Goal: Task Accomplishment & Management: Use online tool/utility

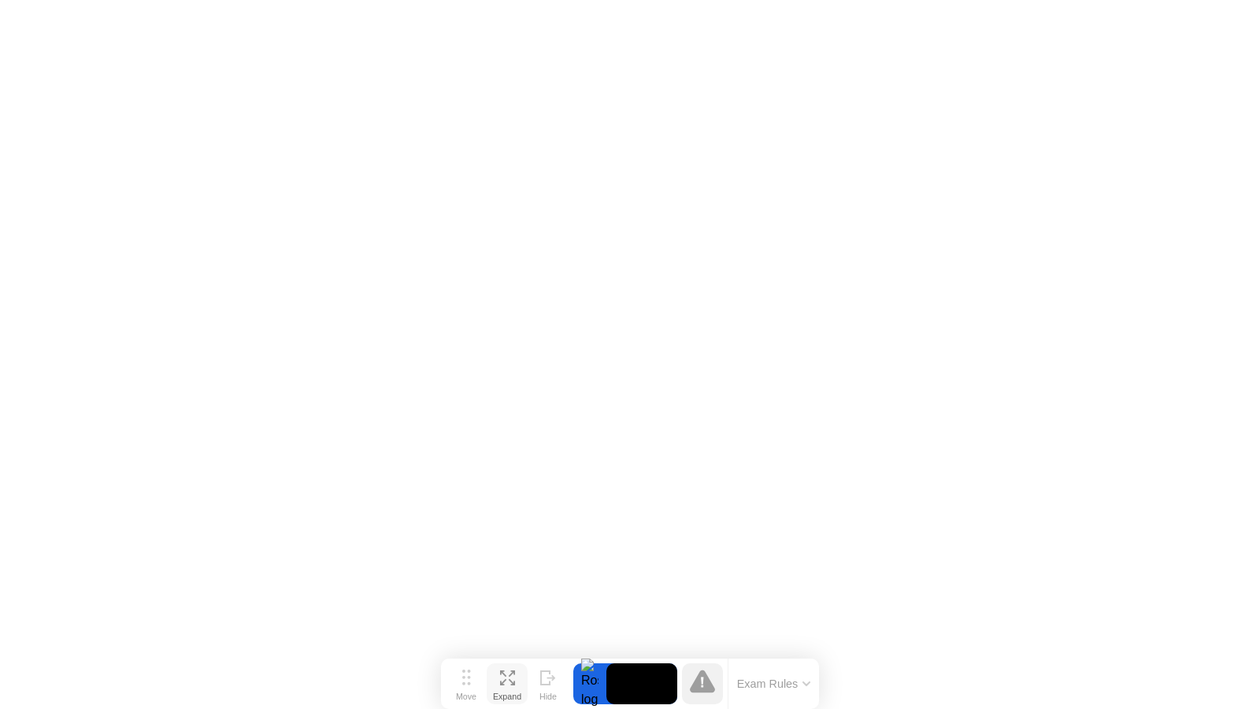
click at [510, 677] on icon at bounding box center [507, 677] width 15 height 15
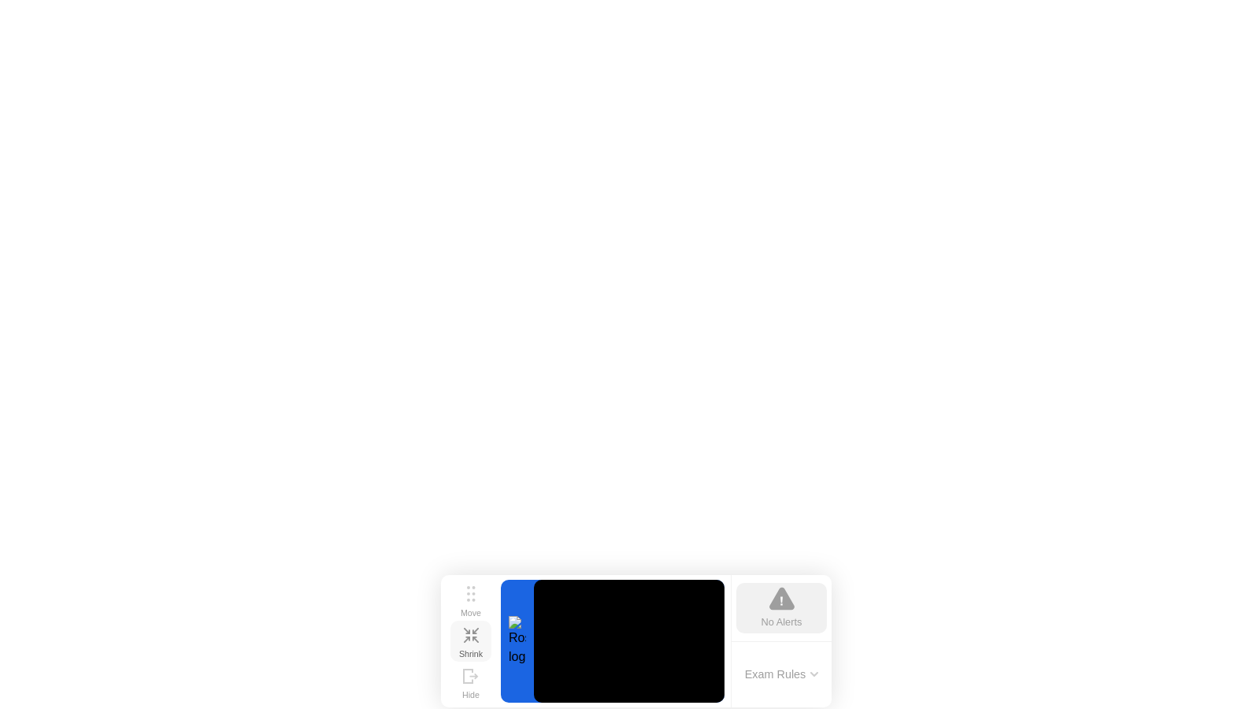
click at [810, 677] on button "Exam Rules" at bounding box center [781, 674] width 83 height 14
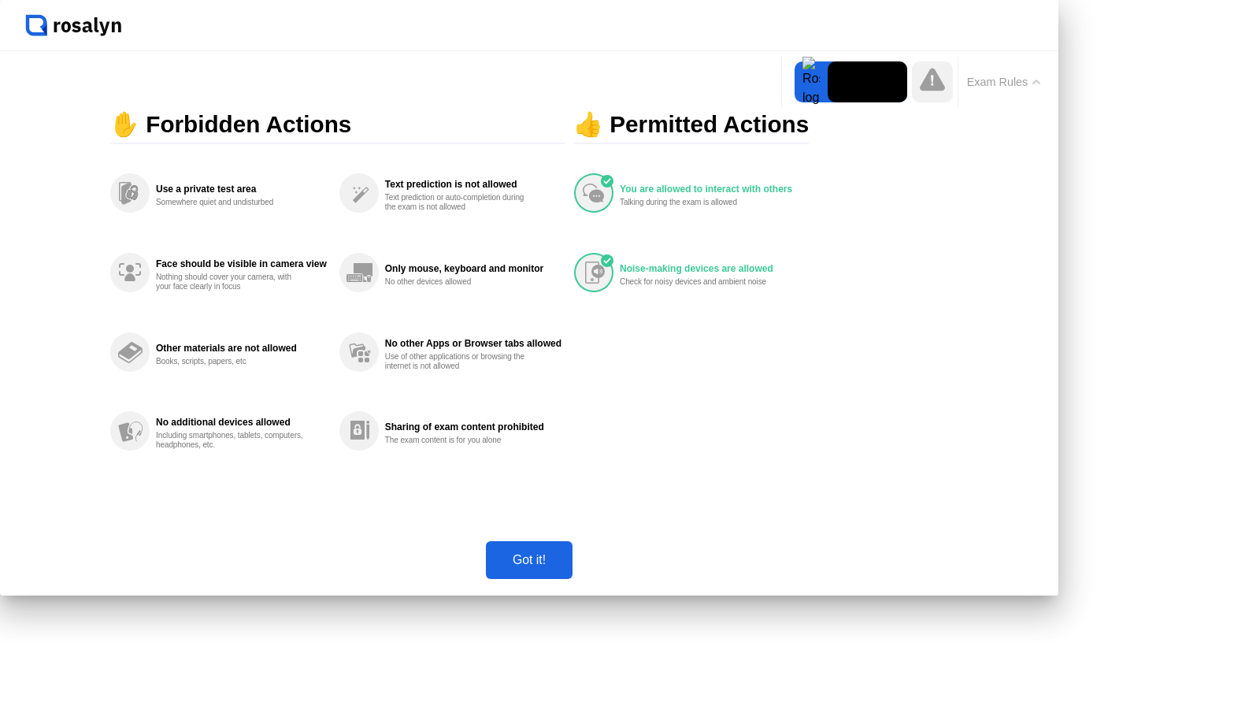
click at [568, 567] on div "Got it!" at bounding box center [529, 560] width 77 height 14
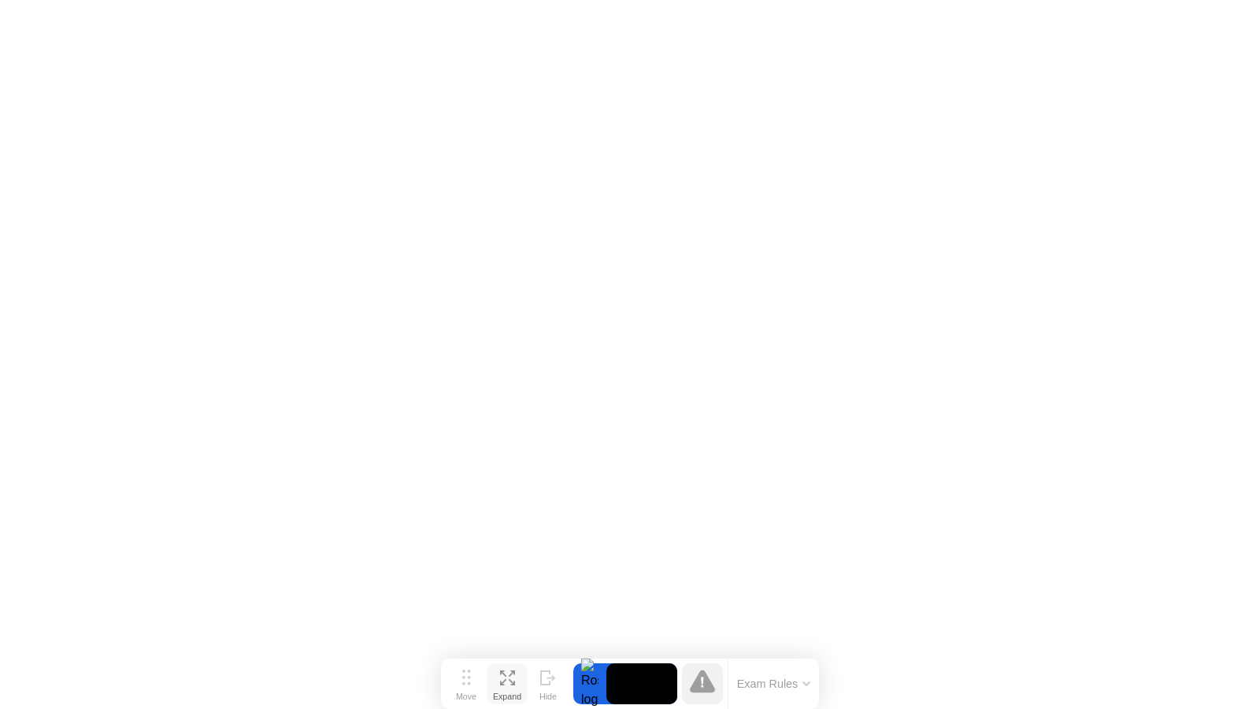
click at [709, 688] on icon at bounding box center [702, 681] width 25 height 23
click at [775, 688] on button "Exam Rules" at bounding box center [774, 684] width 83 height 14
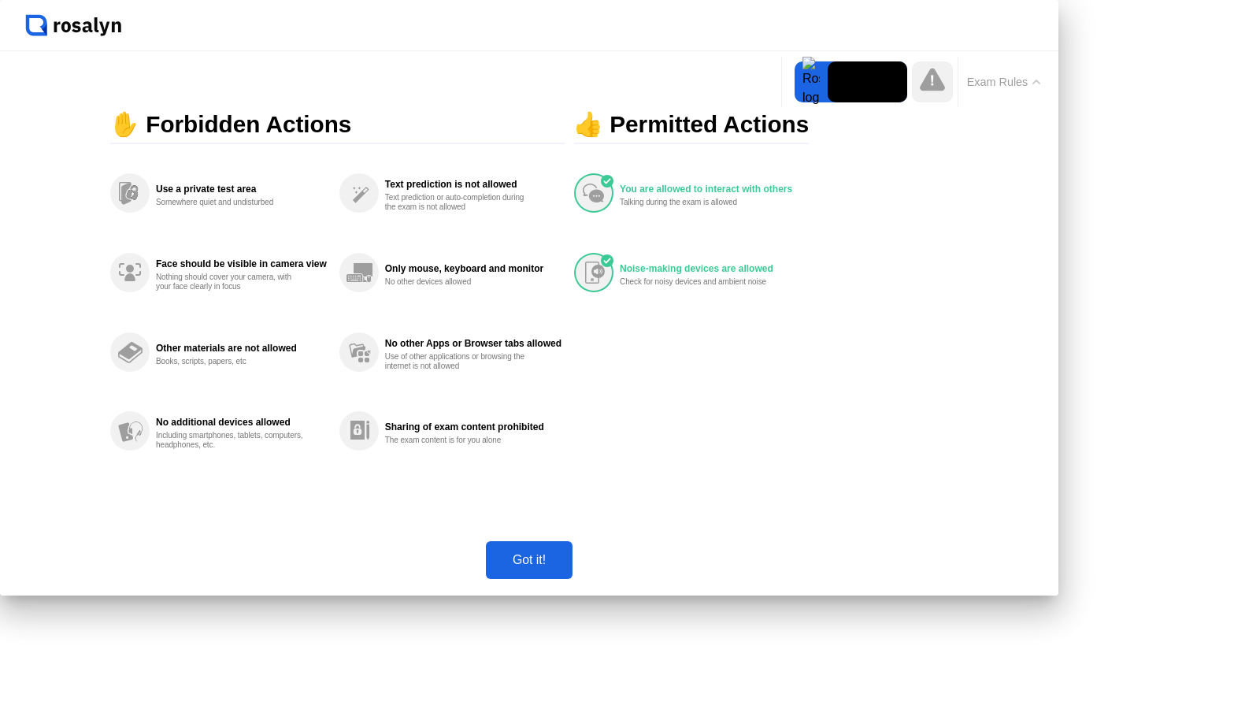
click at [568, 567] on div "Got it!" at bounding box center [529, 560] width 77 height 14
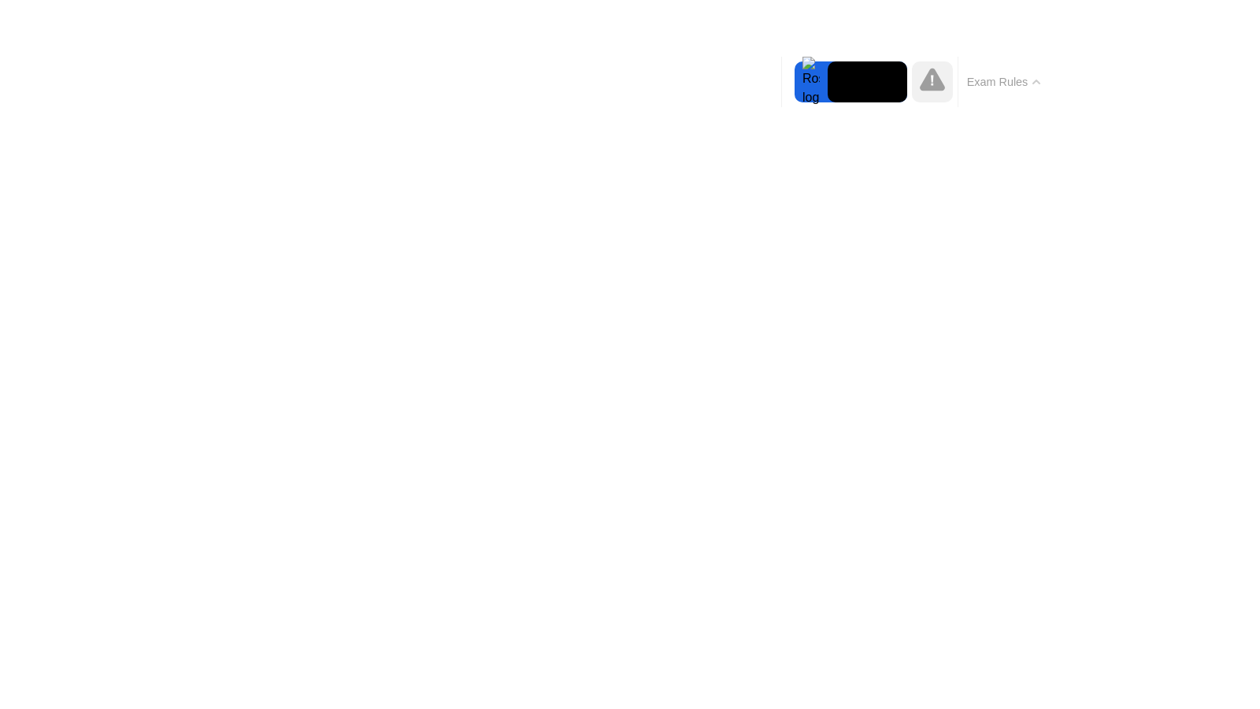
click at [0, 0] on icon at bounding box center [0, 0] width 0 height 0
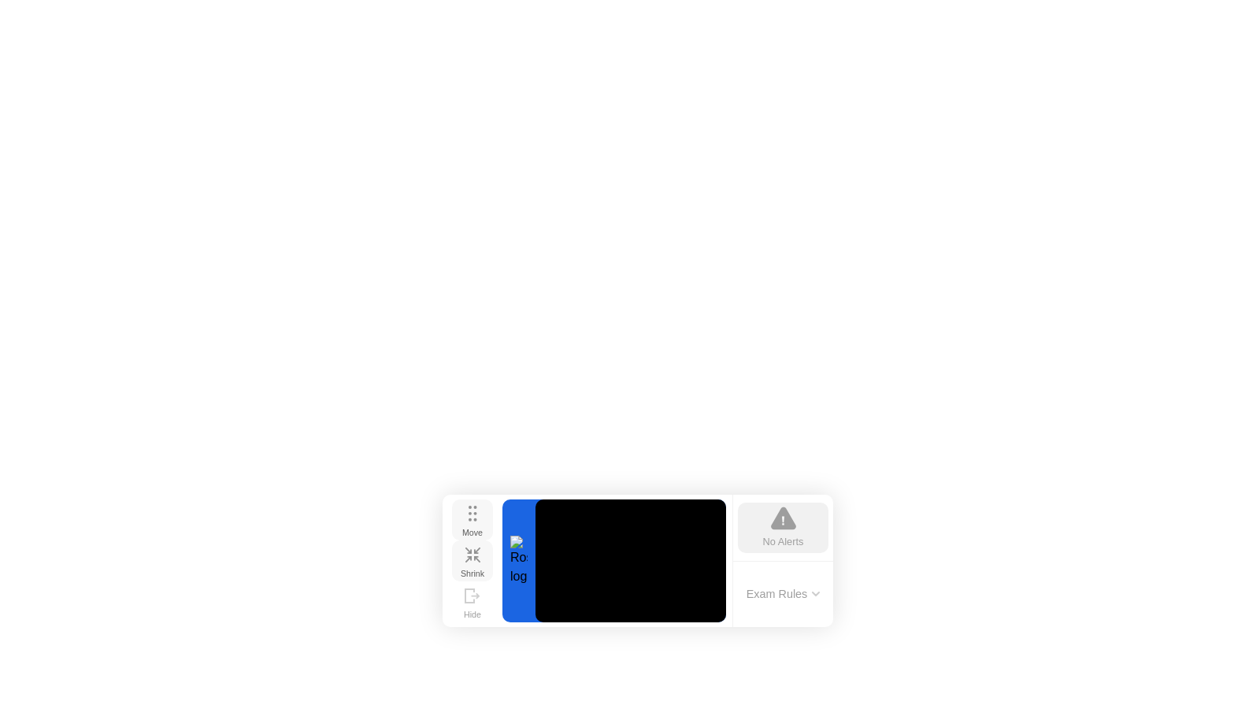
drag, startPoint x: 473, startPoint y: 603, endPoint x: 475, endPoint y: 523, distance: 80.4
click at [475, 528] on div "Move" at bounding box center [472, 532] width 20 height 9
click at [519, 560] on div at bounding box center [519, 560] width 33 height 123
click at [773, 592] on button "Exam Rules" at bounding box center [783, 594] width 83 height 14
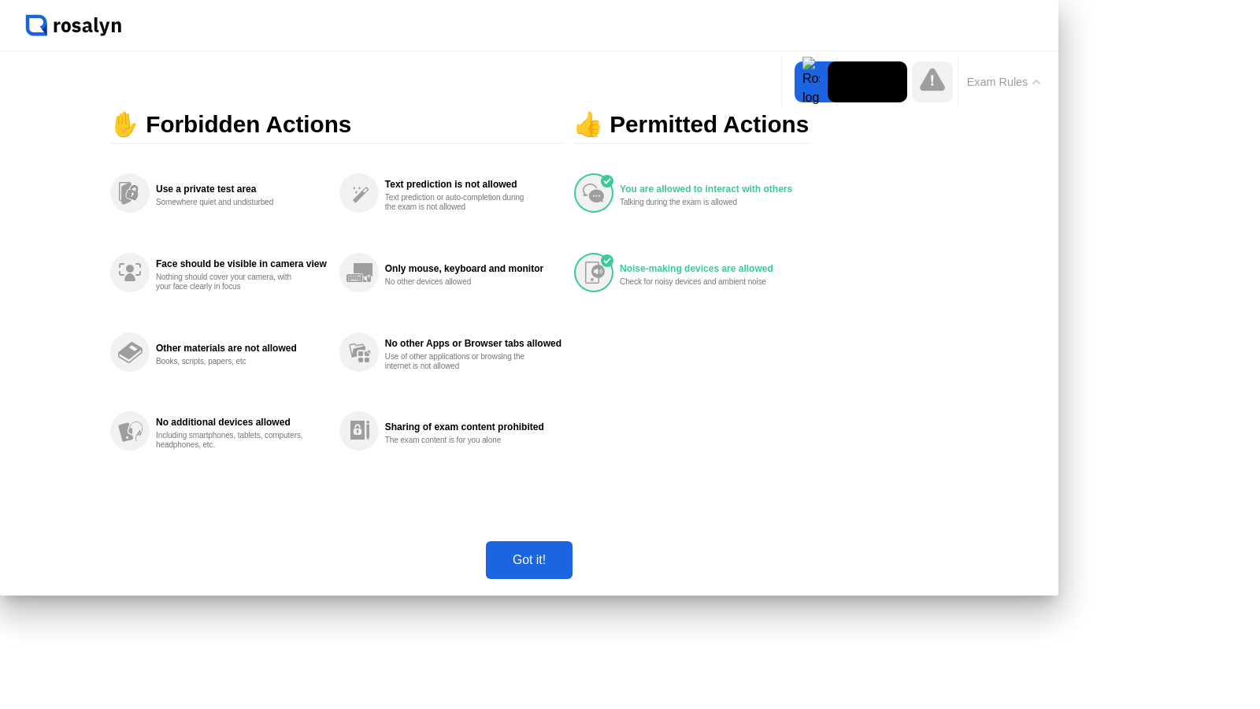
click at [568, 567] on div "Got it!" at bounding box center [529, 560] width 77 height 14
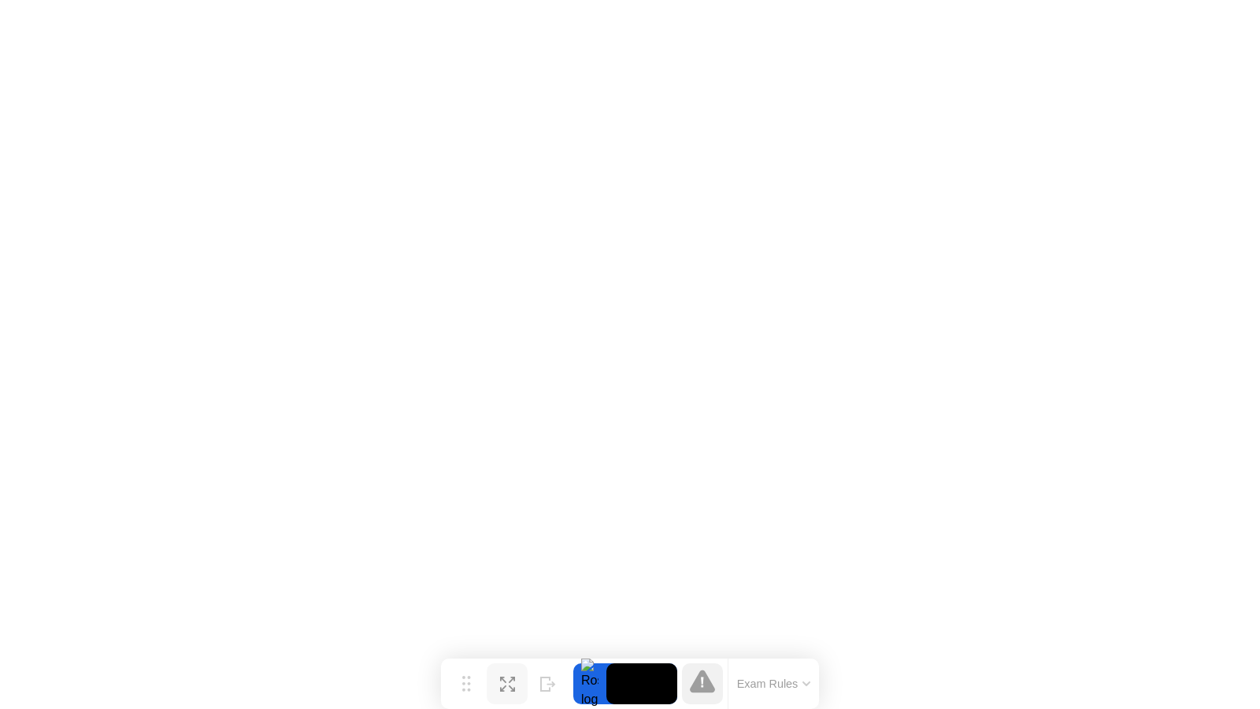
click at [521, 692] on div "Expand" at bounding box center [507, 696] width 28 height 9
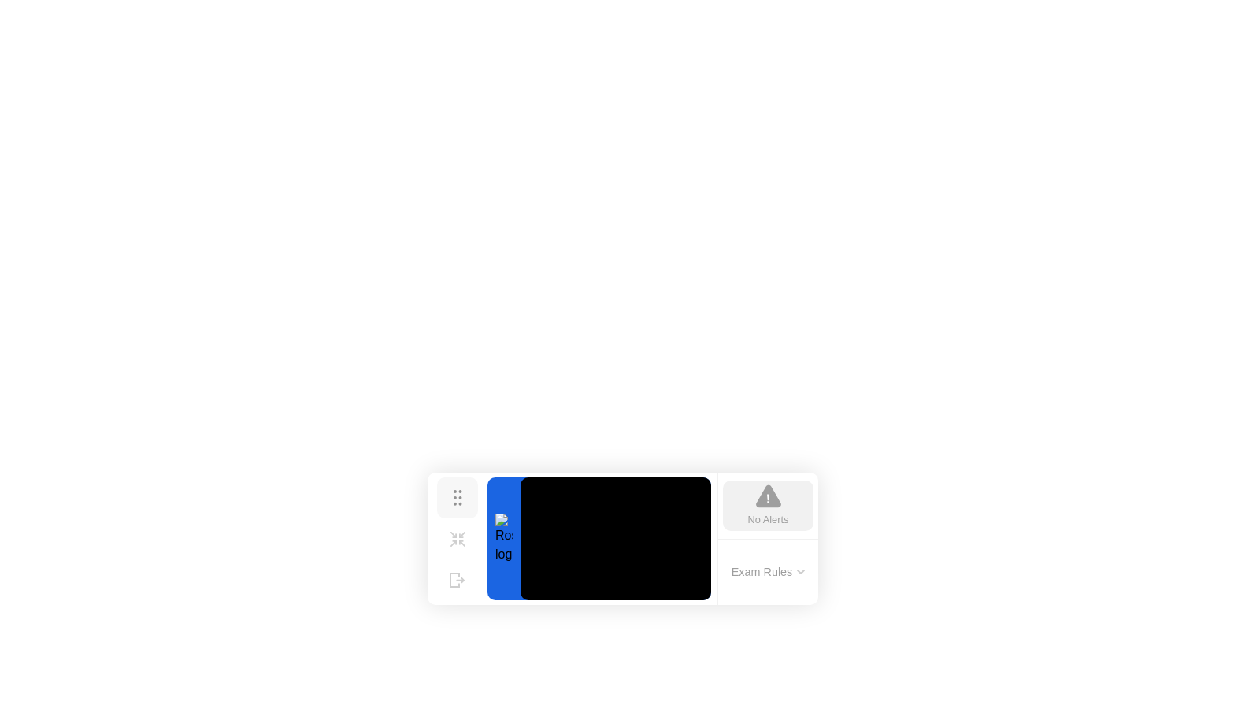
drag, startPoint x: 473, startPoint y: 605, endPoint x: 459, endPoint y: 503, distance: 103.3
click at [459, 506] on div "Move" at bounding box center [457, 510] width 20 height 9
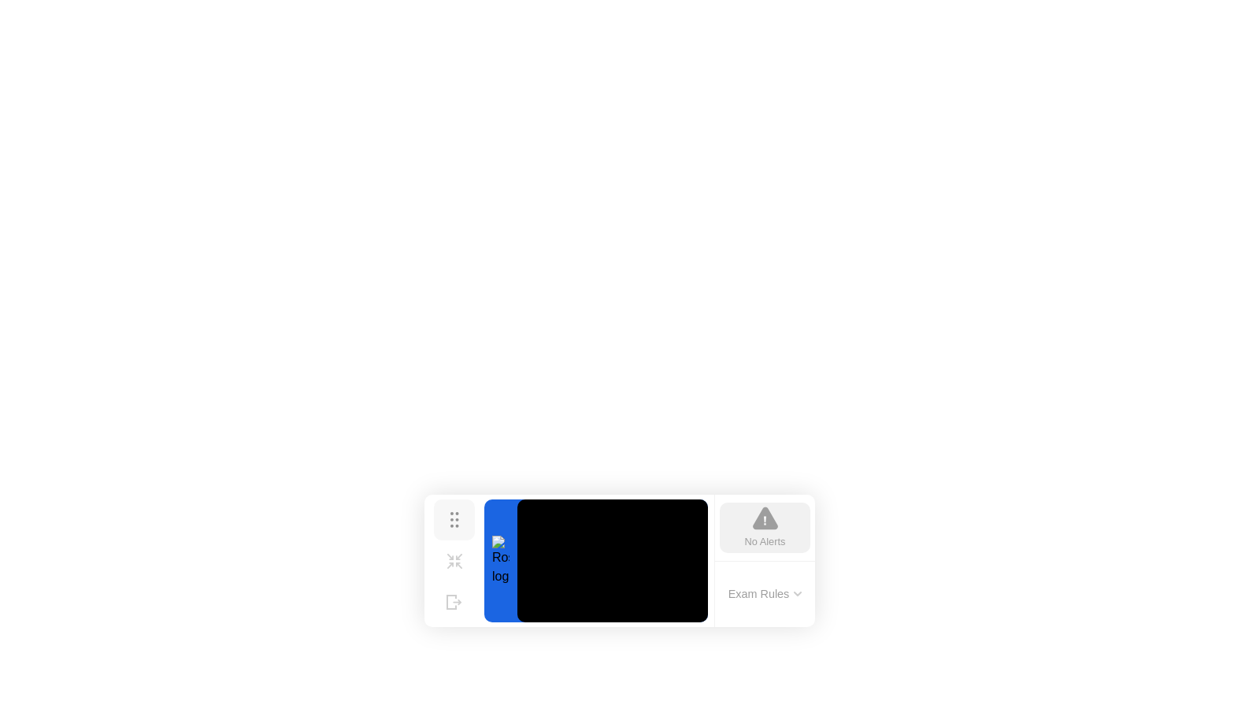
drag, startPoint x: 458, startPoint y: 504, endPoint x: 455, endPoint y: 526, distance: 22.3
click at [455, 528] on div "Move" at bounding box center [454, 532] width 20 height 9
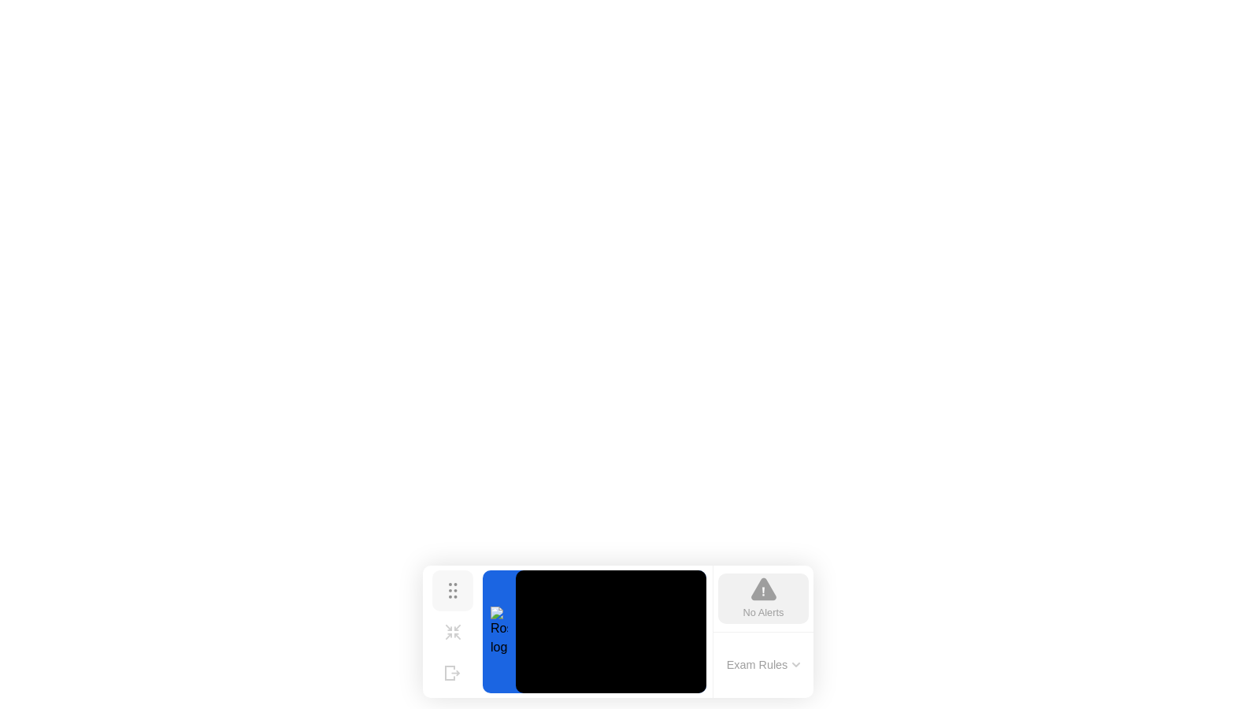
drag, startPoint x: 459, startPoint y: 520, endPoint x: 458, endPoint y: 591, distance: 70.9
click at [458, 591] on button "Move" at bounding box center [452, 590] width 41 height 41
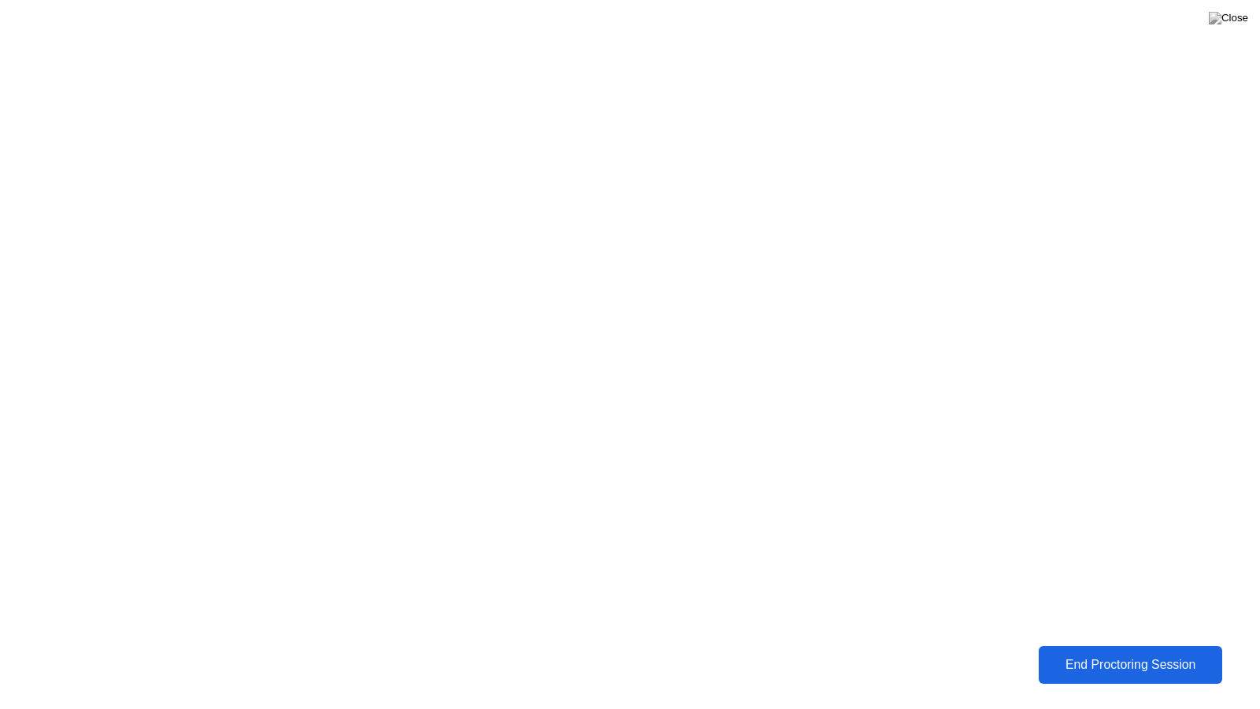
click at [1065, 665] on div "End Proctoring Session" at bounding box center [1130, 665] width 175 height 14
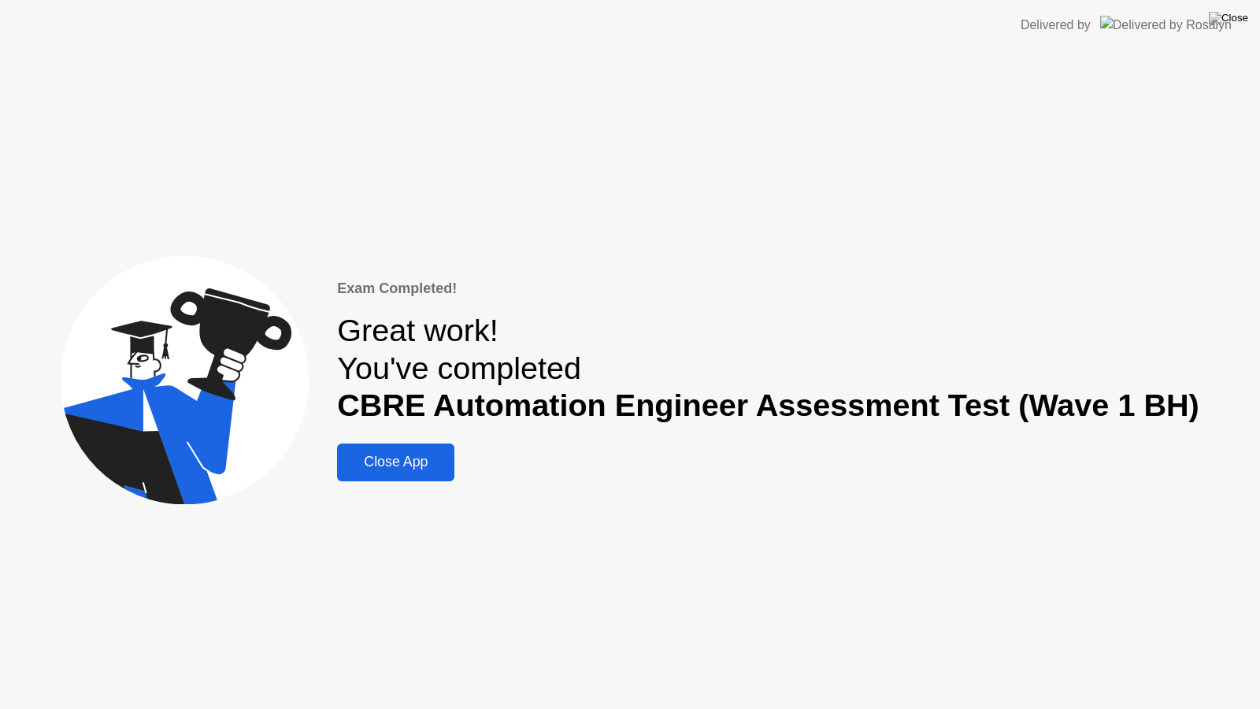
click at [395, 466] on div "Close App" at bounding box center [396, 462] width 108 height 17
